Goal: Transaction & Acquisition: Purchase product/service

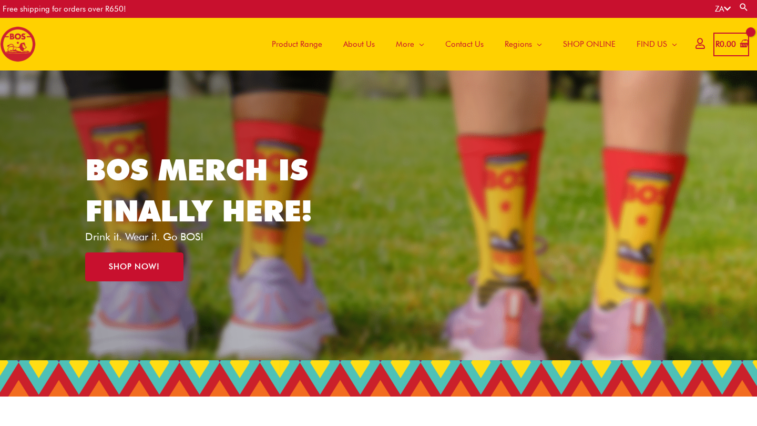
click at [314, 47] on span "Product Range" at bounding box center [297, 44] width 50 height 32
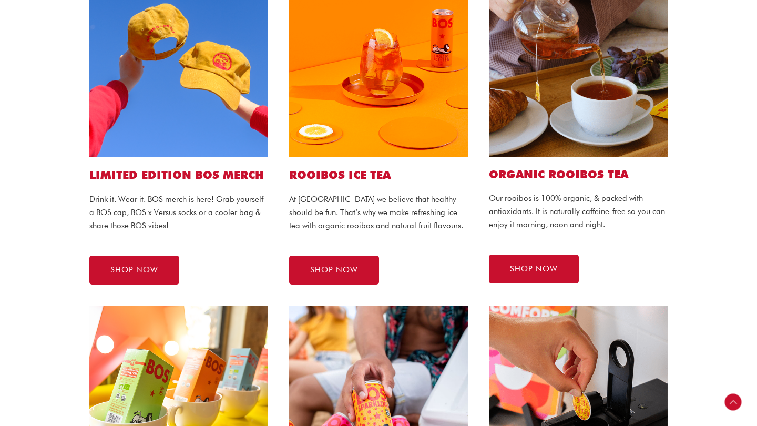
scroll to position [297, 0]
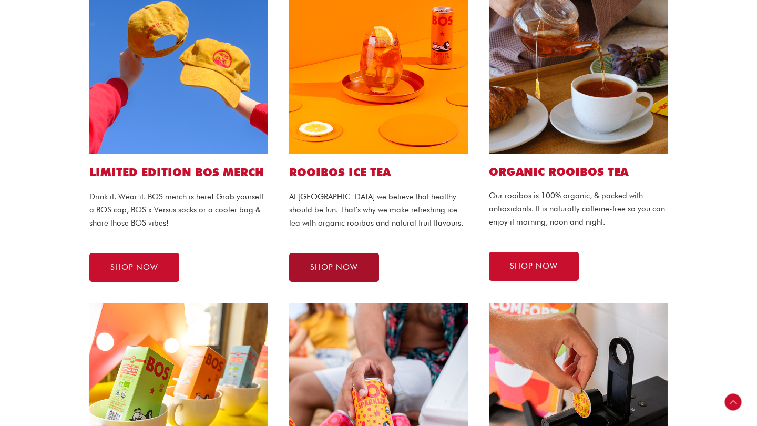
click at [344, 256] on link "SHOP NOW" at bounding box center [334, 267] width 90 height 29
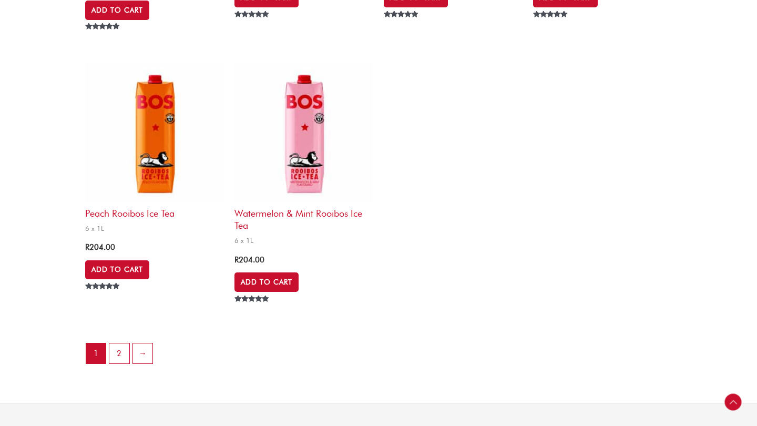
scroll to position [2212, 0]
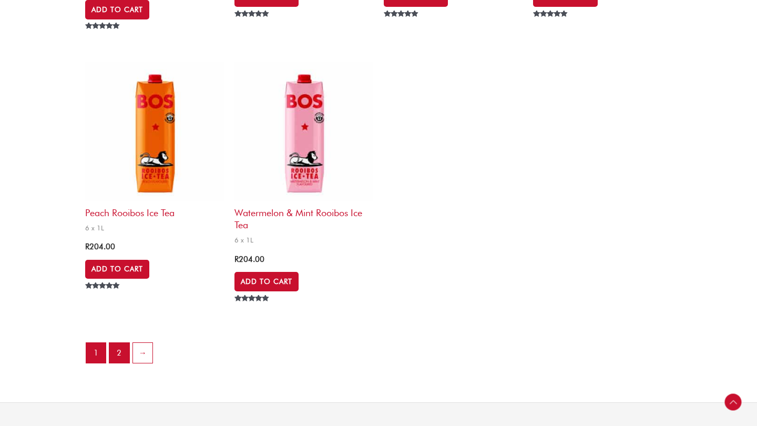
click at [122, 343] on link "2" at bounding box center [119, 353] width 20 height 20
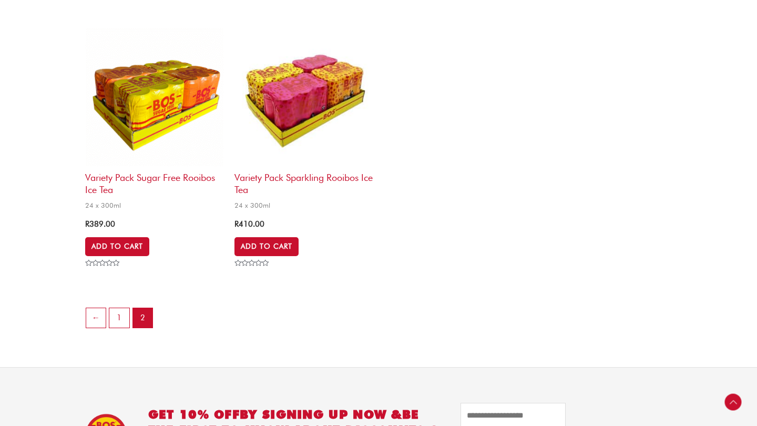
scroll to position [578, 0]
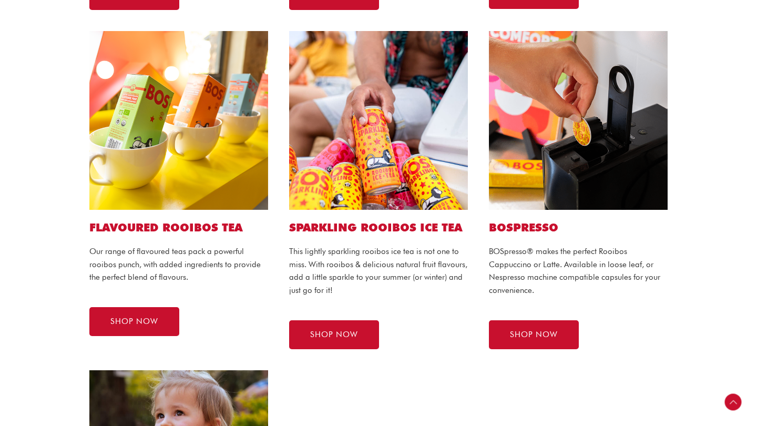
scroll to position [577, 0]
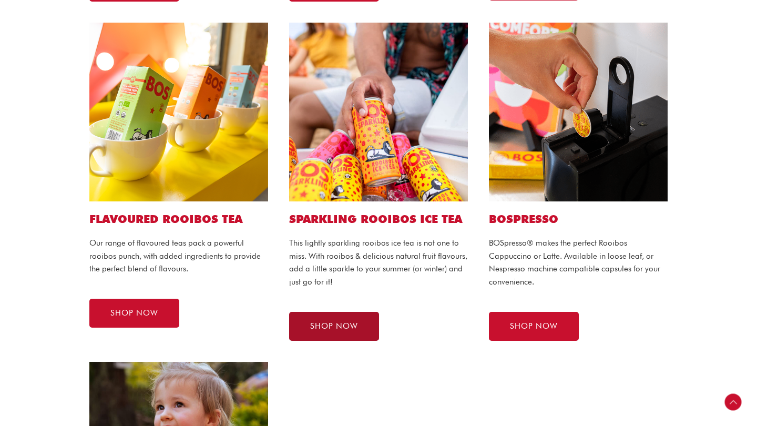
click at [350, 322] on span "SHOP NOW" at bounding box center [334, 326] width 48 height 8
